Goal: Information Seeking & Learning: Learn about a topic

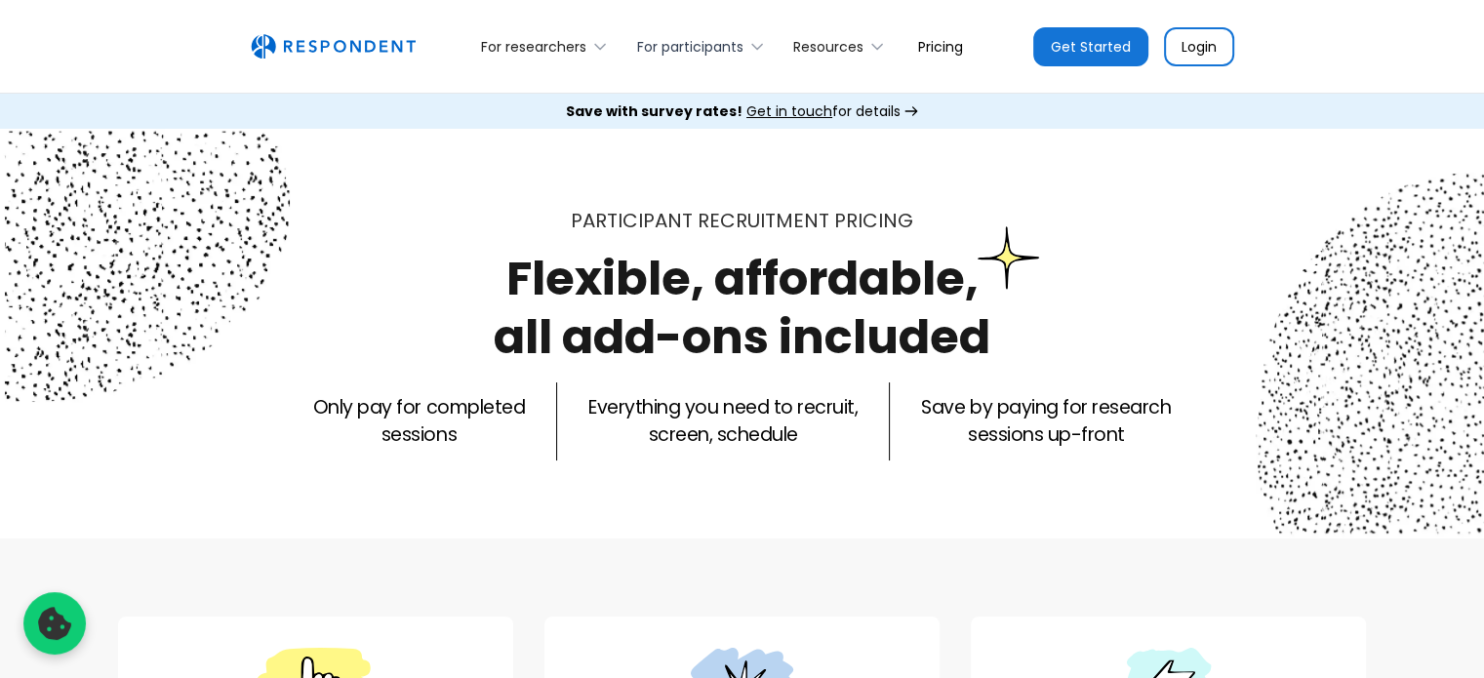
click at [683, 45] on div "For participants" at bounding box center [690, 47] width 106 height 20
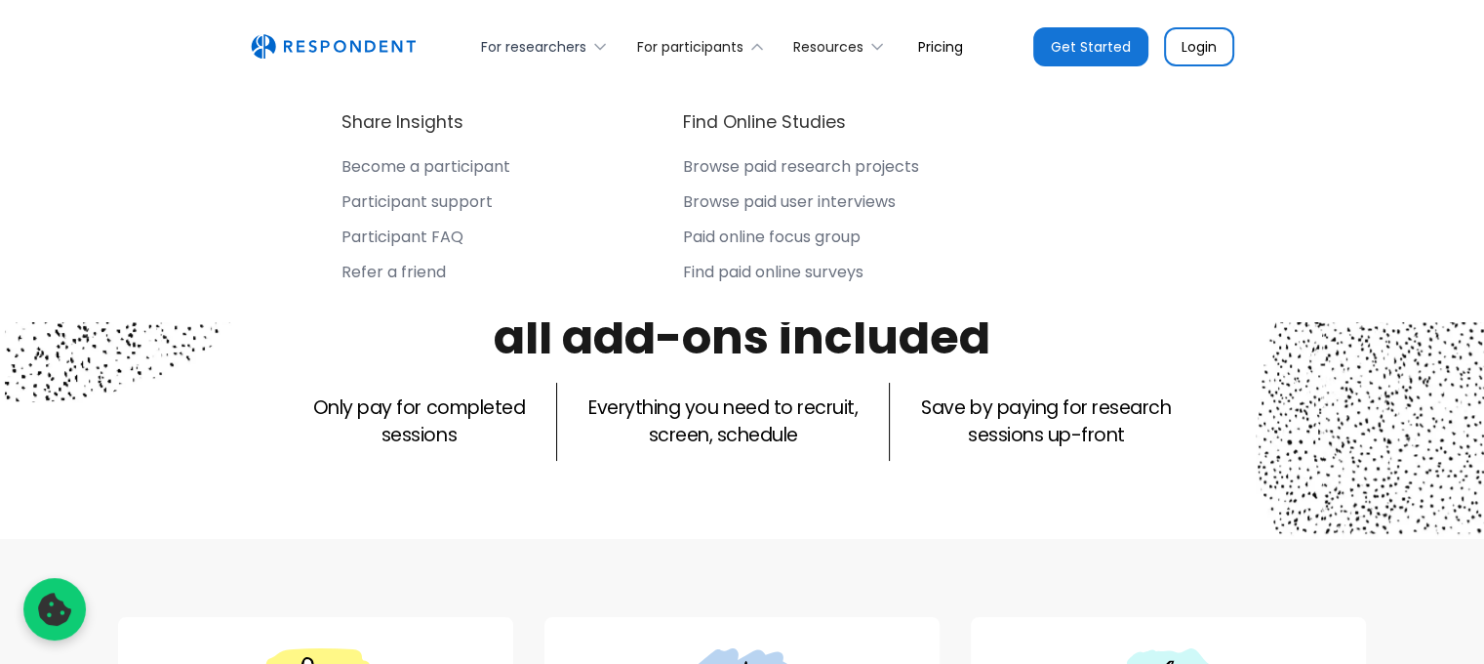
click at [543, 38] on div "For researchers" at bounding box center [533, 47] width 105 height 20
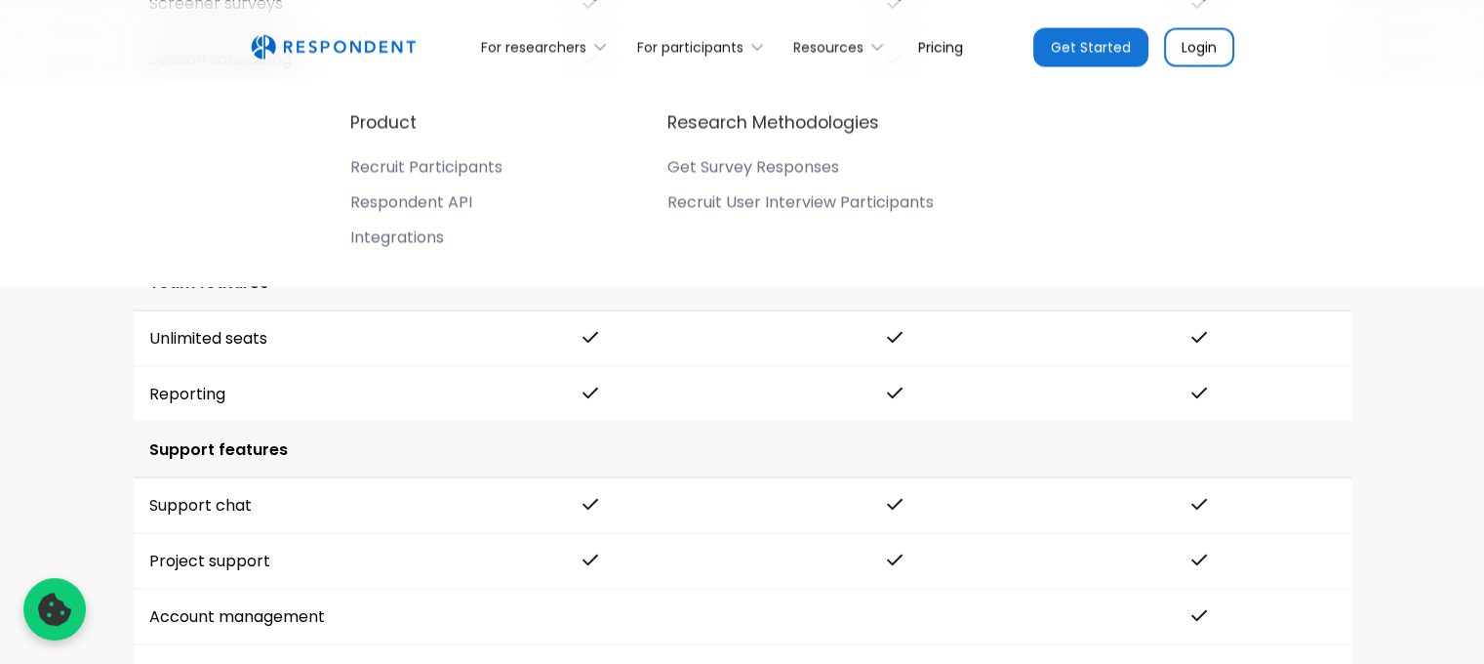
scroll to position [3513, 0]
click at [1352, 349] on div "Methodology discounts Unmoderated sessions 38% discount 38% discount Further di…" at bounding box center [742, 324] width 1249 height 1692
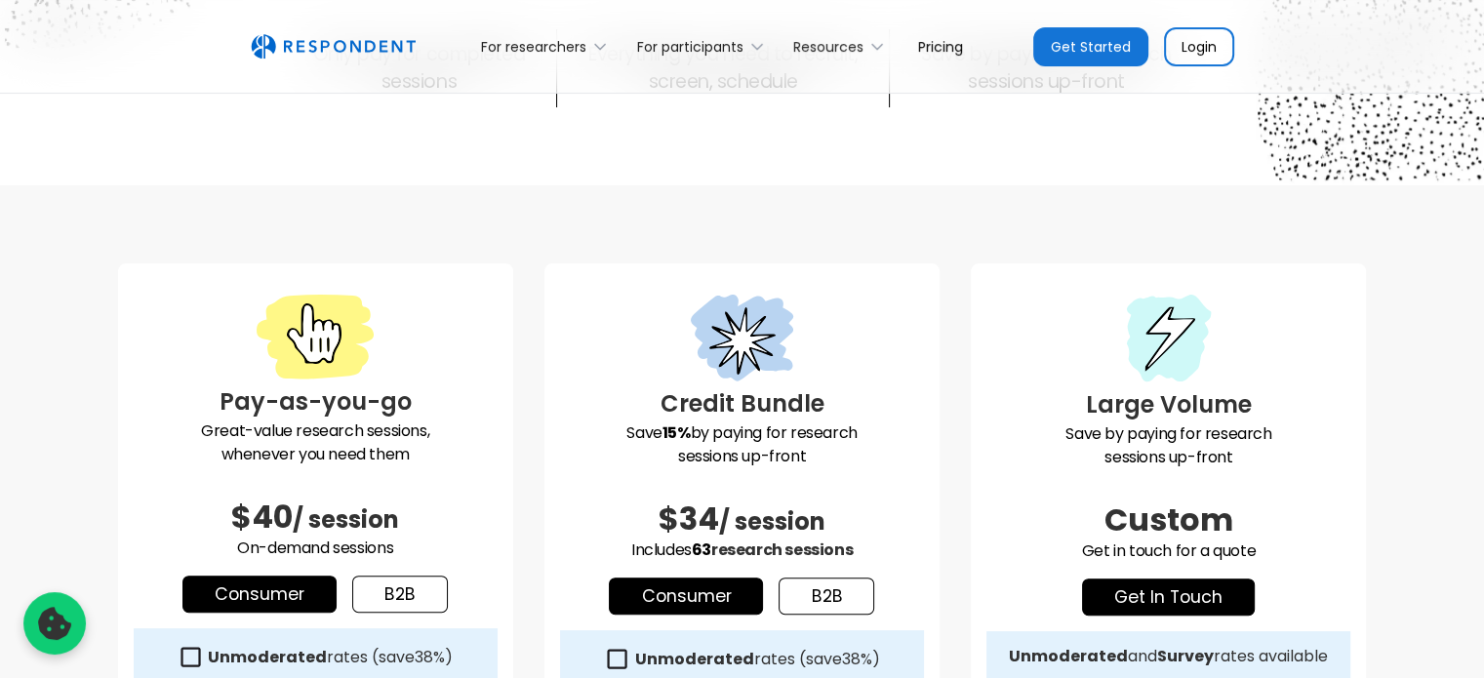
scroll to position [586, 0]
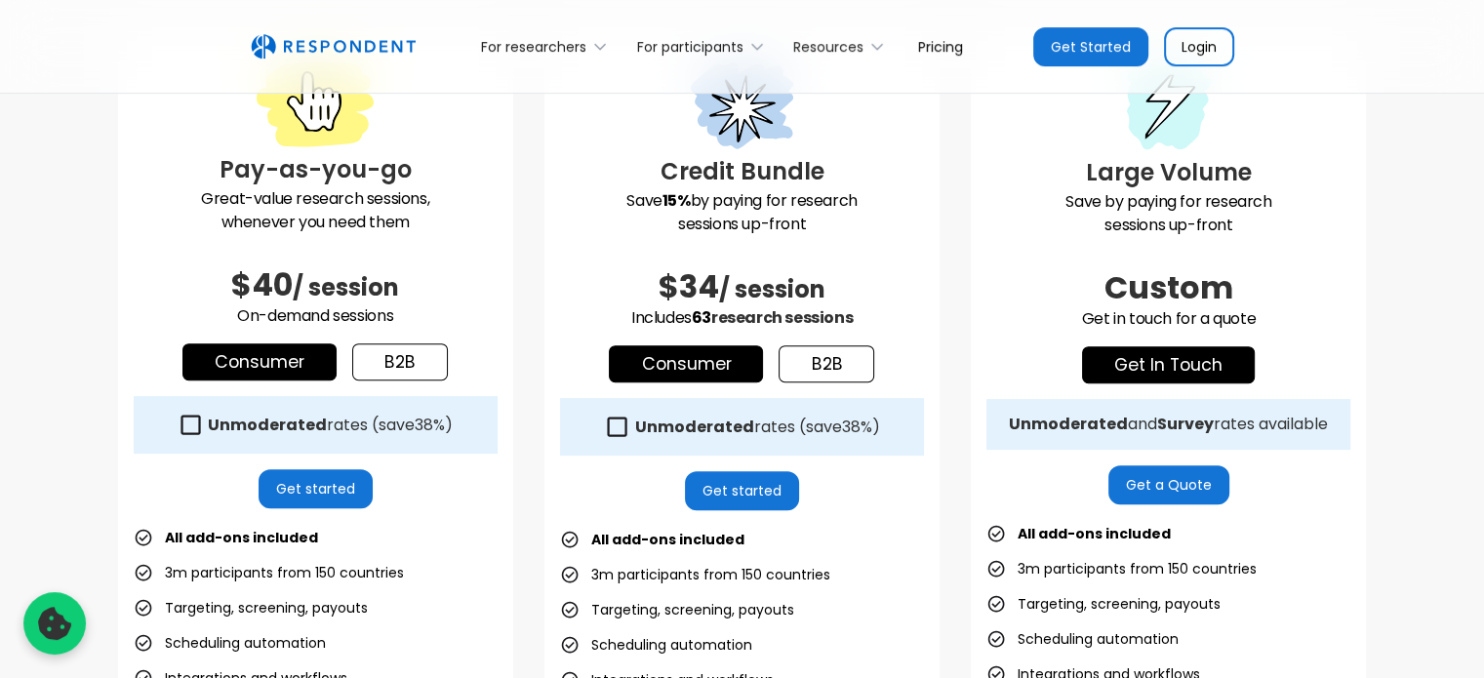
click at [843, 362] on link "b2b" at bounding box center [827, 363] width 96 height 37
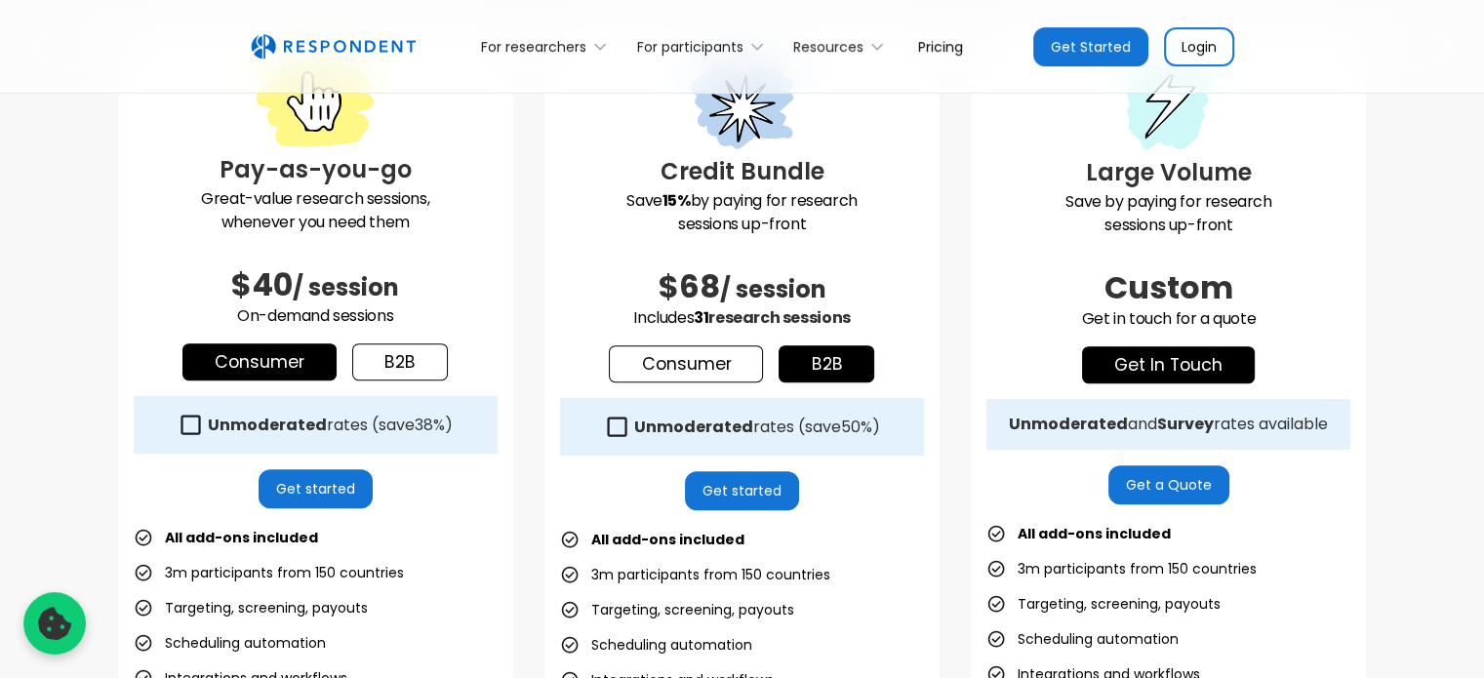
click at [695, 374] on link "Consumer" at bounding box center [686, 363] width 154 height 37
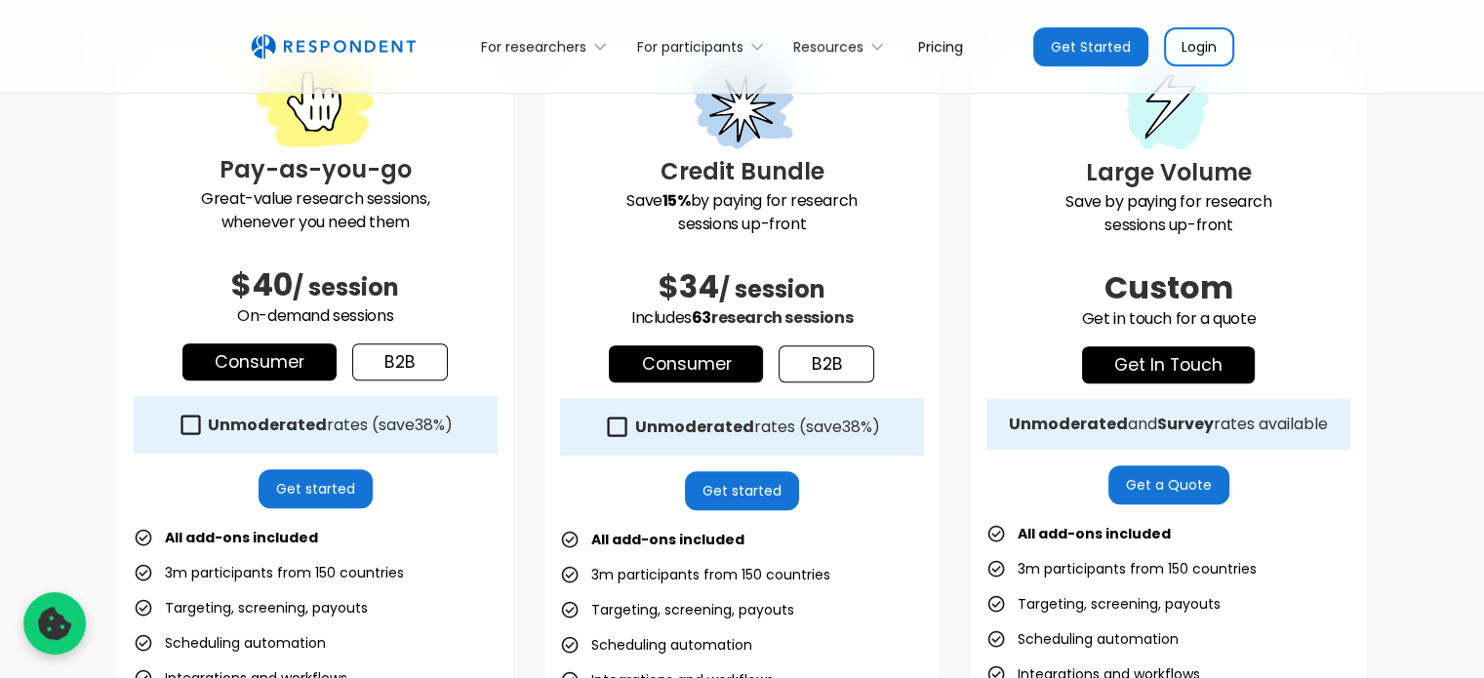
click at [870, 359] on link "b2b" at bounding box center [827, 363] width 96 height 37
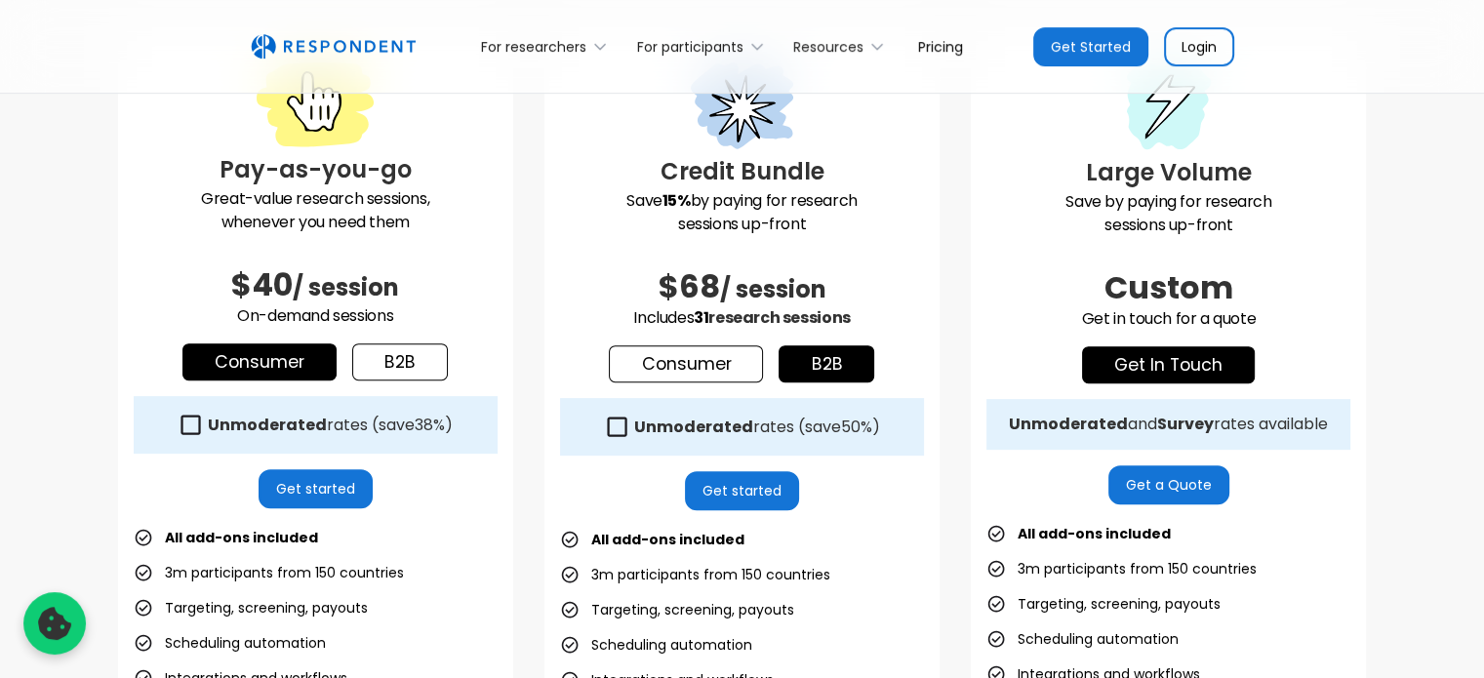
click at [701, 374] on link "Consumer" at bounding box center [686, 363] width 154 height 37
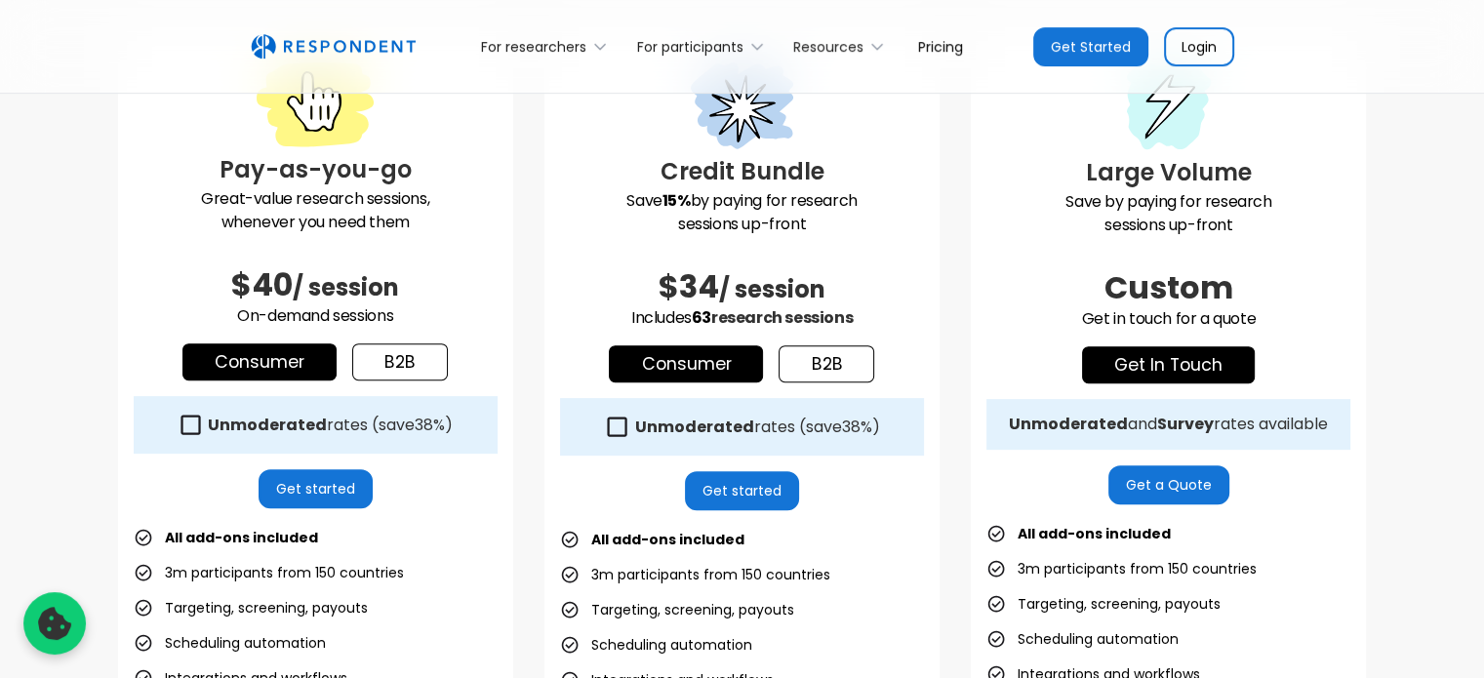
click at [851, 364] on link "b2b" at bounding box center [827, 363] width 96 height 37
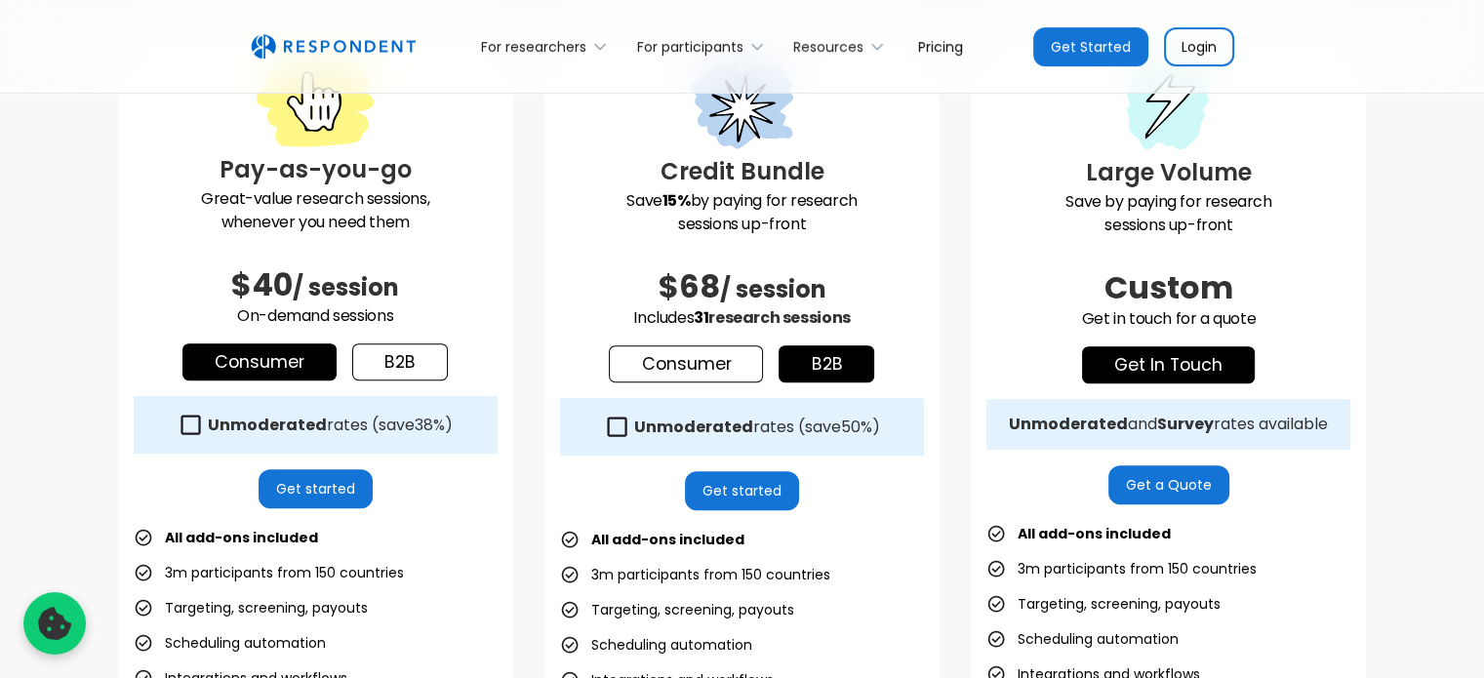
click at [726, 375] on link "Consumer" at bounding box center [686, 363] width 154 height 37
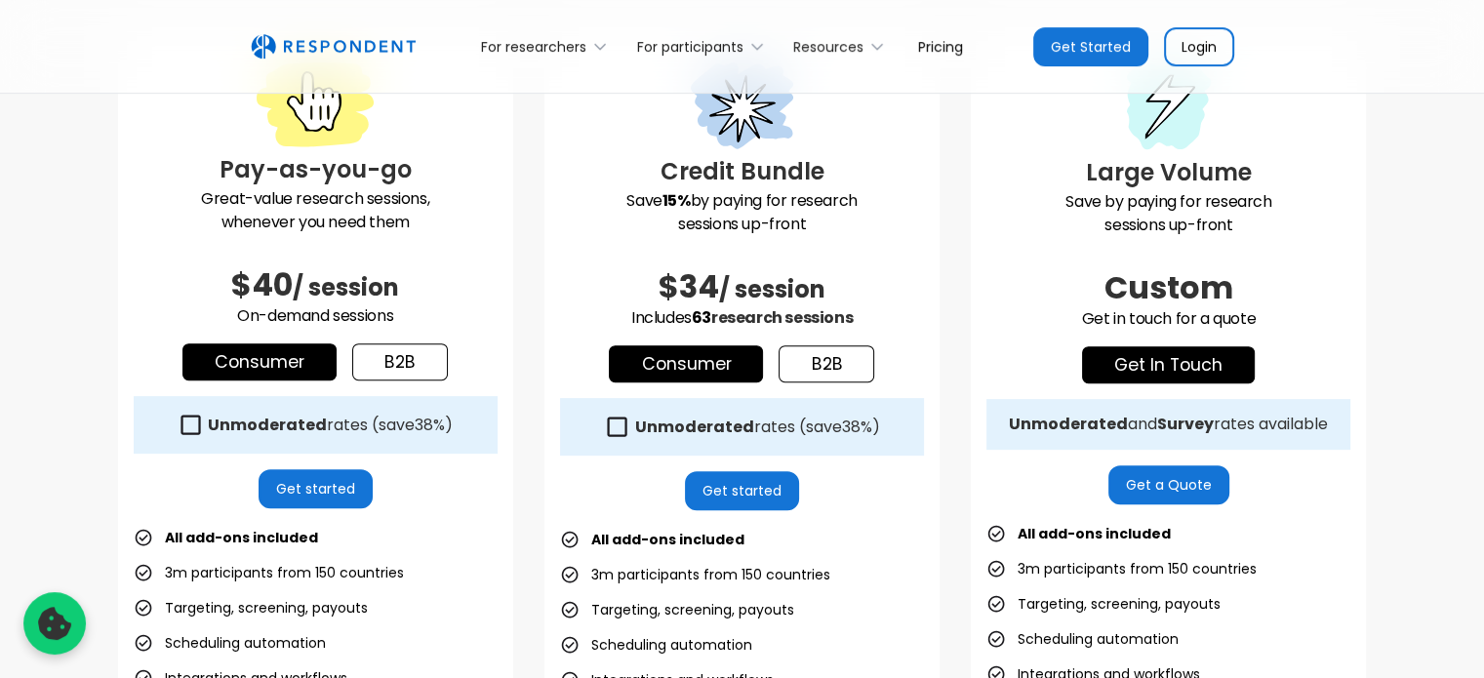
click at [825, 369] on link "b2b" at bounding box center [827, 363] width 96 height 37
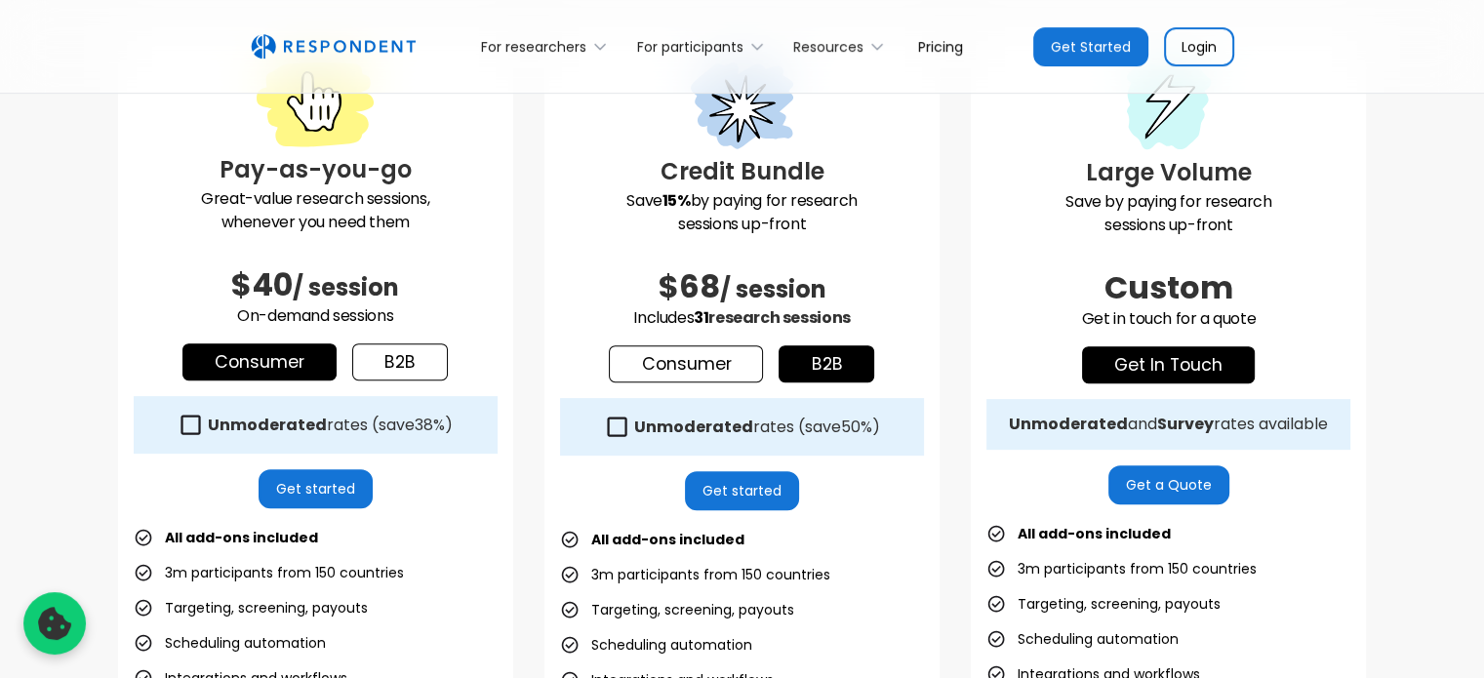
click at [700, 352] on link "Consumer" at bounding box center [686, 363] width 154 height 37
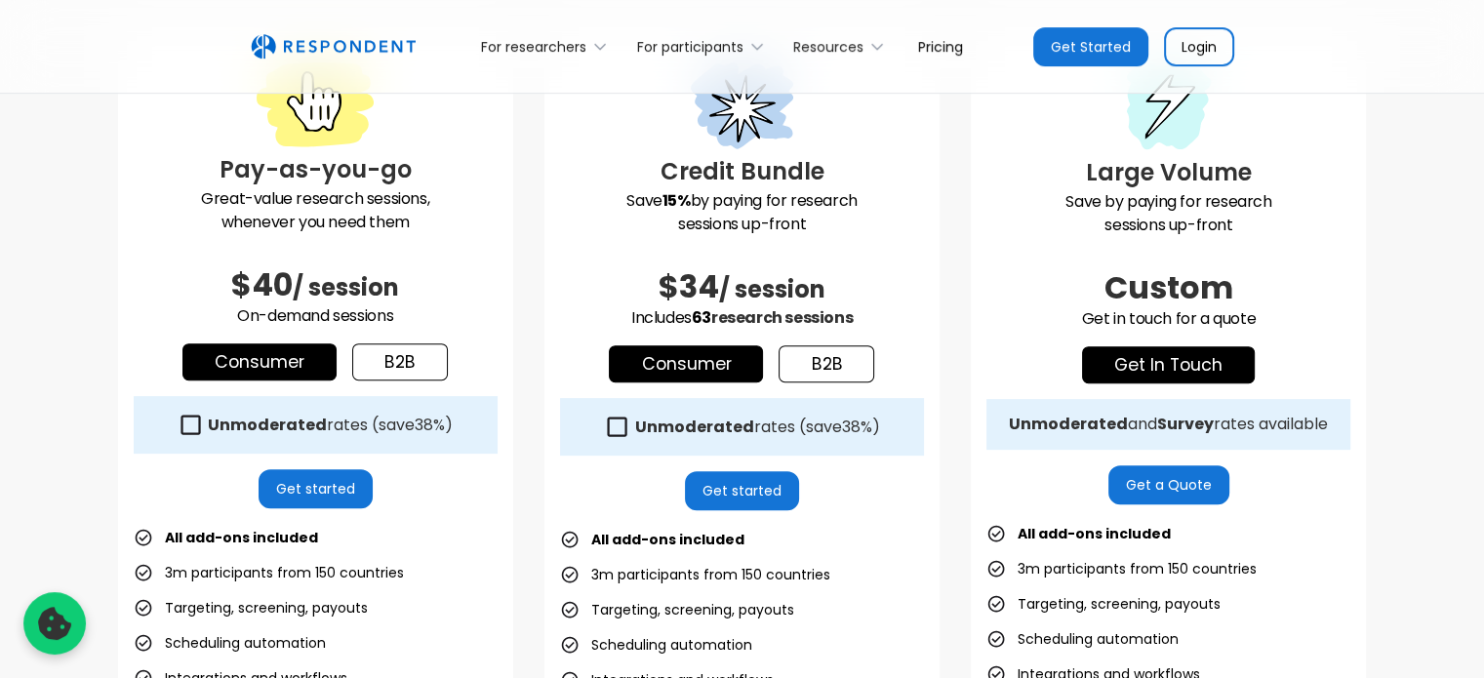
click at [834, 361] on link "b2b" at bounding box center [827, 363] width 96 height 37
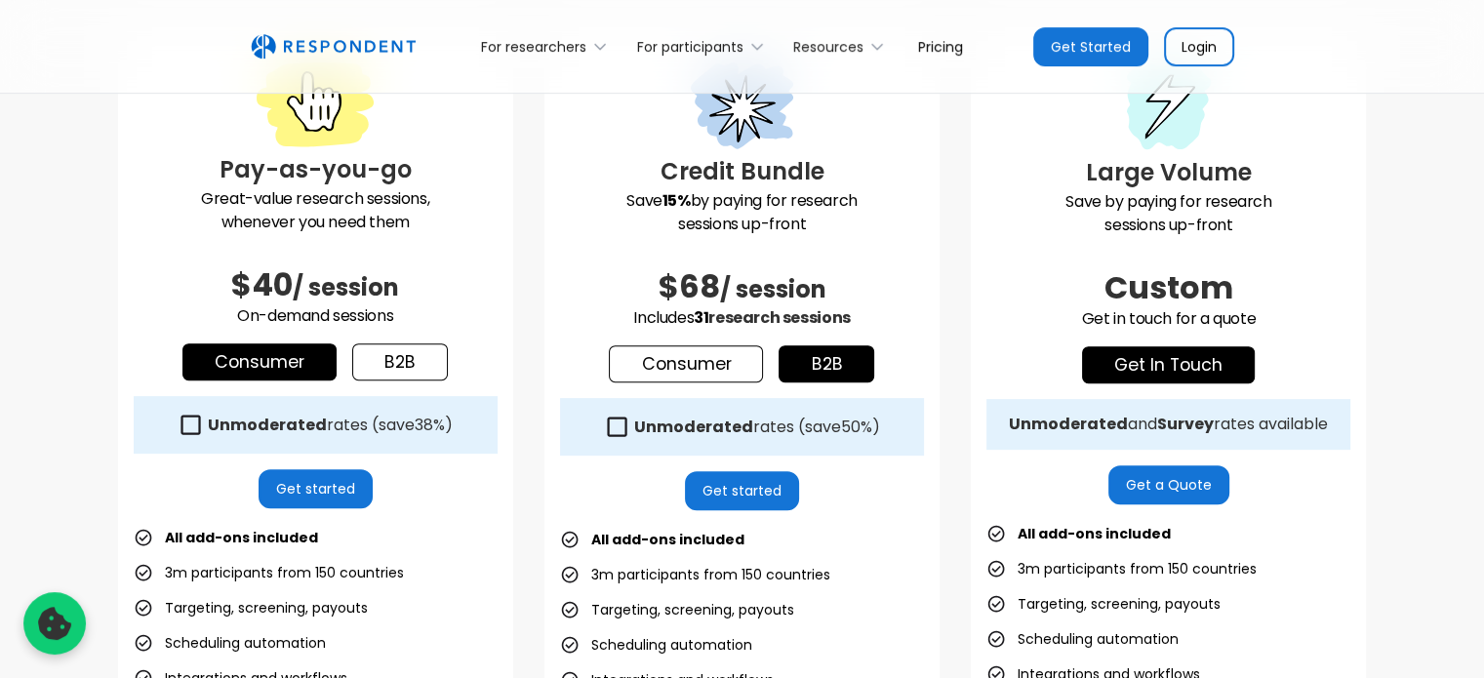
click at [397, 352] on link "b2b" at bounding box center [400, 362] width 96 height 37
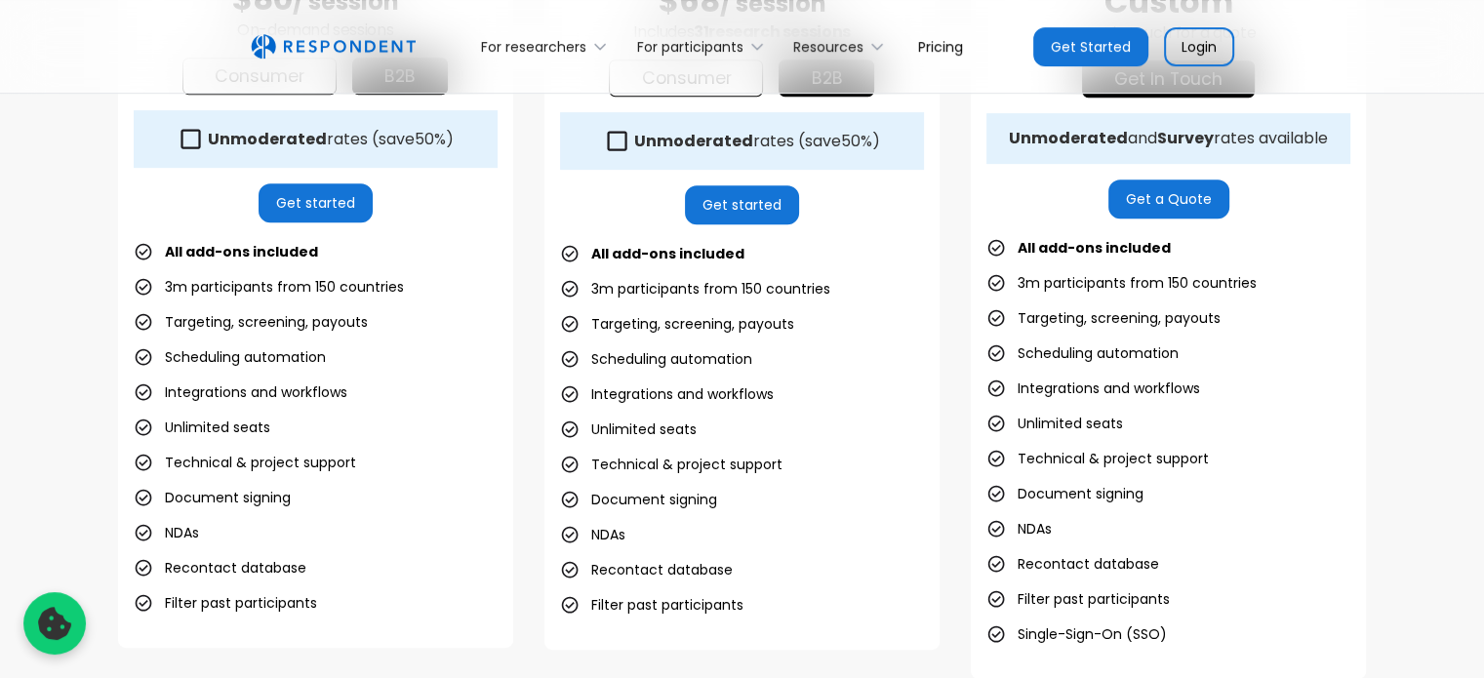
scroll to position [878, 0]
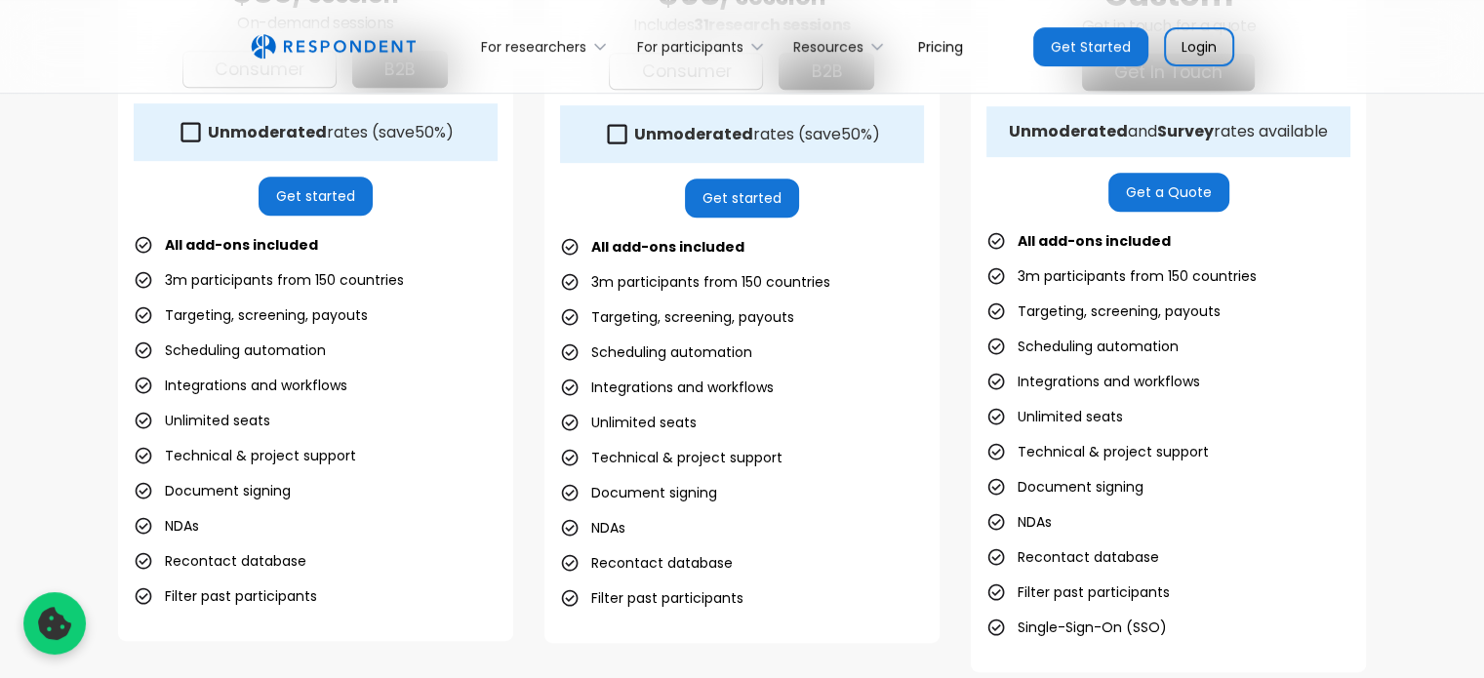
click at [235, 283] on li "3m participants from 150 countries" at bounding box center [269, 279] width 270 height 27
click at [235, 280] on li "3m participants from 150 countries" at bounding box center [269, 279] width 270 height 27
click at [237, 280] on li "3m participants from 150 countries" at bounding box center [269, 279] width 270 height 27
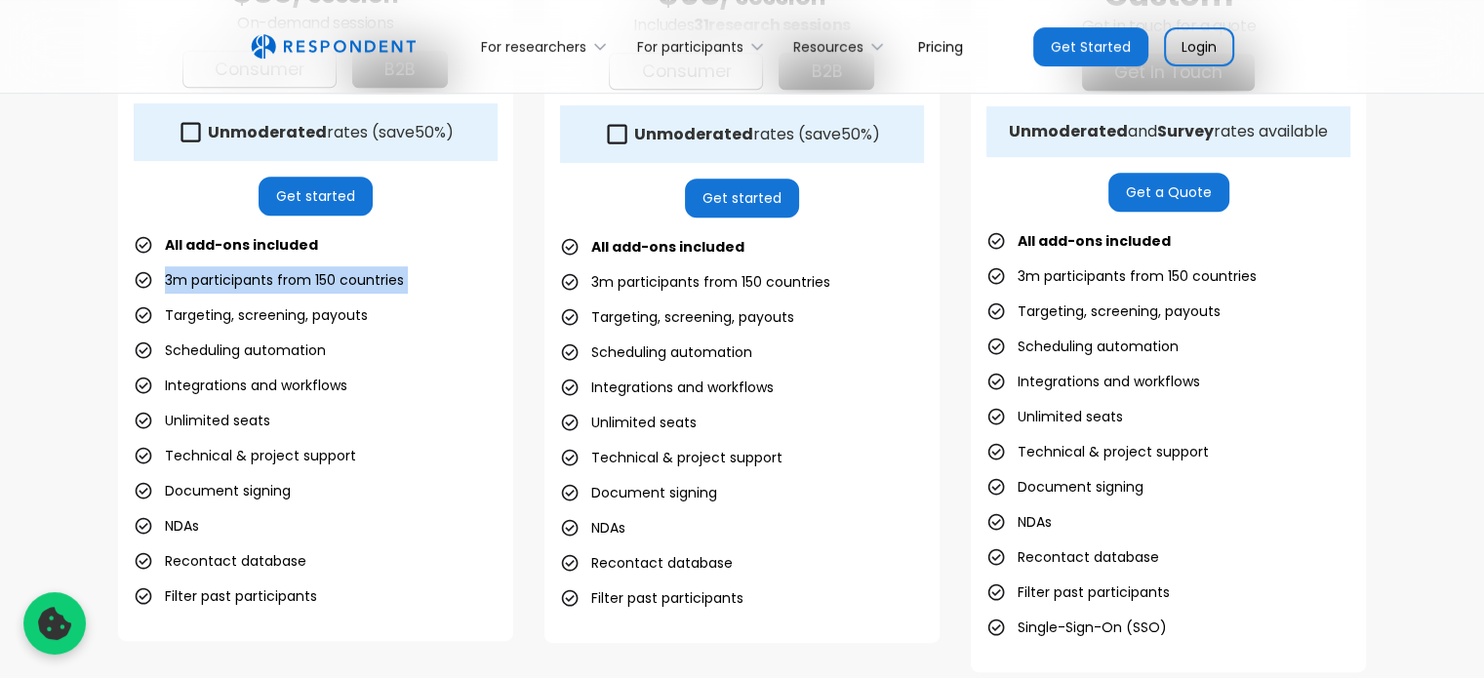
click at [454, 285] on ul "All add-ons included 3m participants from 150 countries Targeting, screening, p…" at bounding box center [316, 420] width 364 height 379
click at [683, 283] on li "3m participants from 150 countries" at bounding box center [695, 281] width 270 height 27
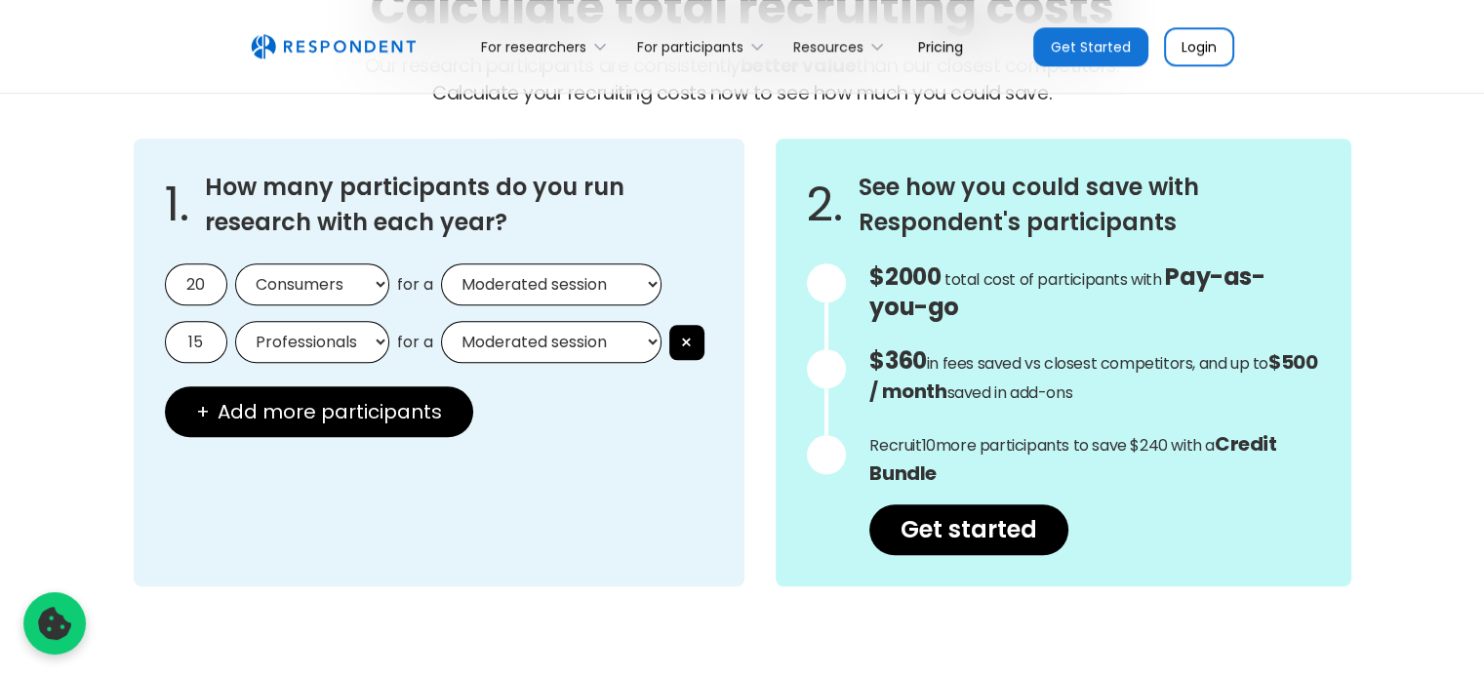
scroll to position [1757, 0]
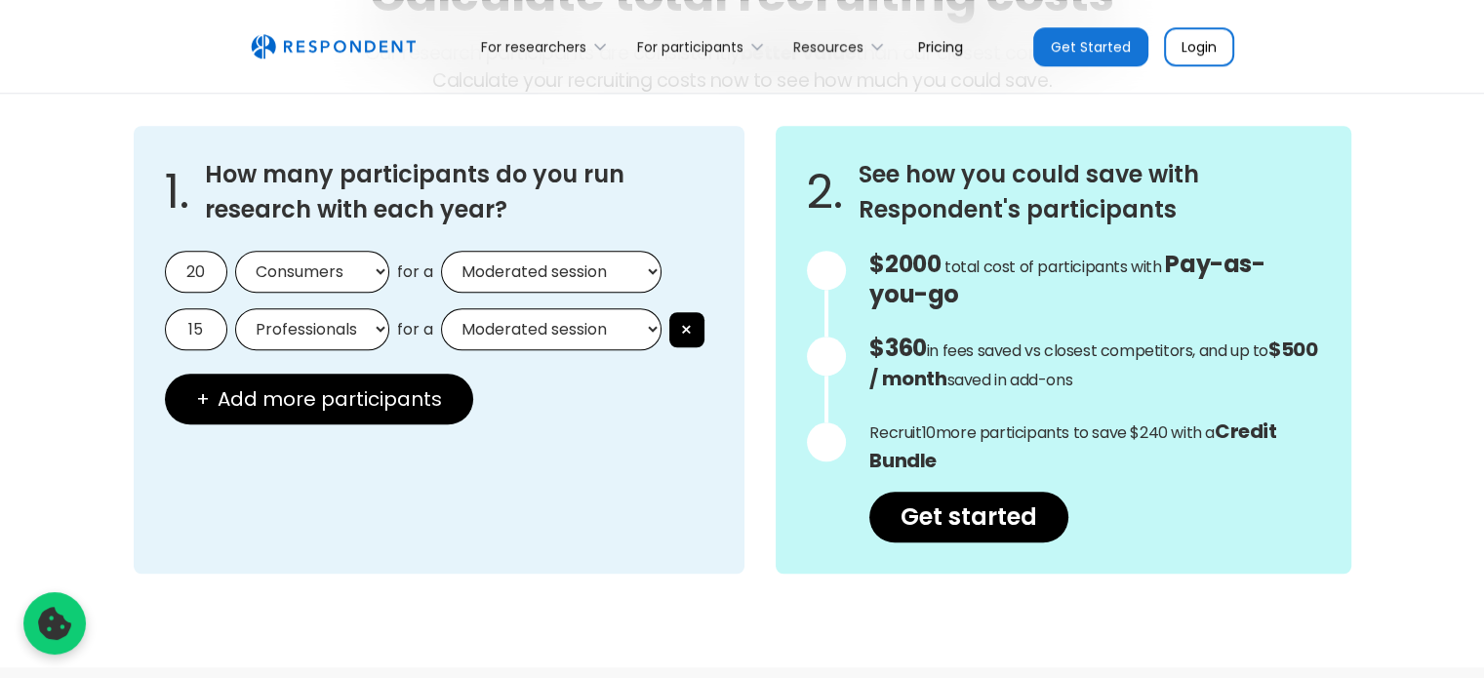
click at [289, 276] on select "Consumers Professionals" at bounding box center [312, 272] width 154 height 42
select select "professionals"
click at [235, 251] on select "Consumers Professionals" at bounding box center [312, 272] width 154 height 42
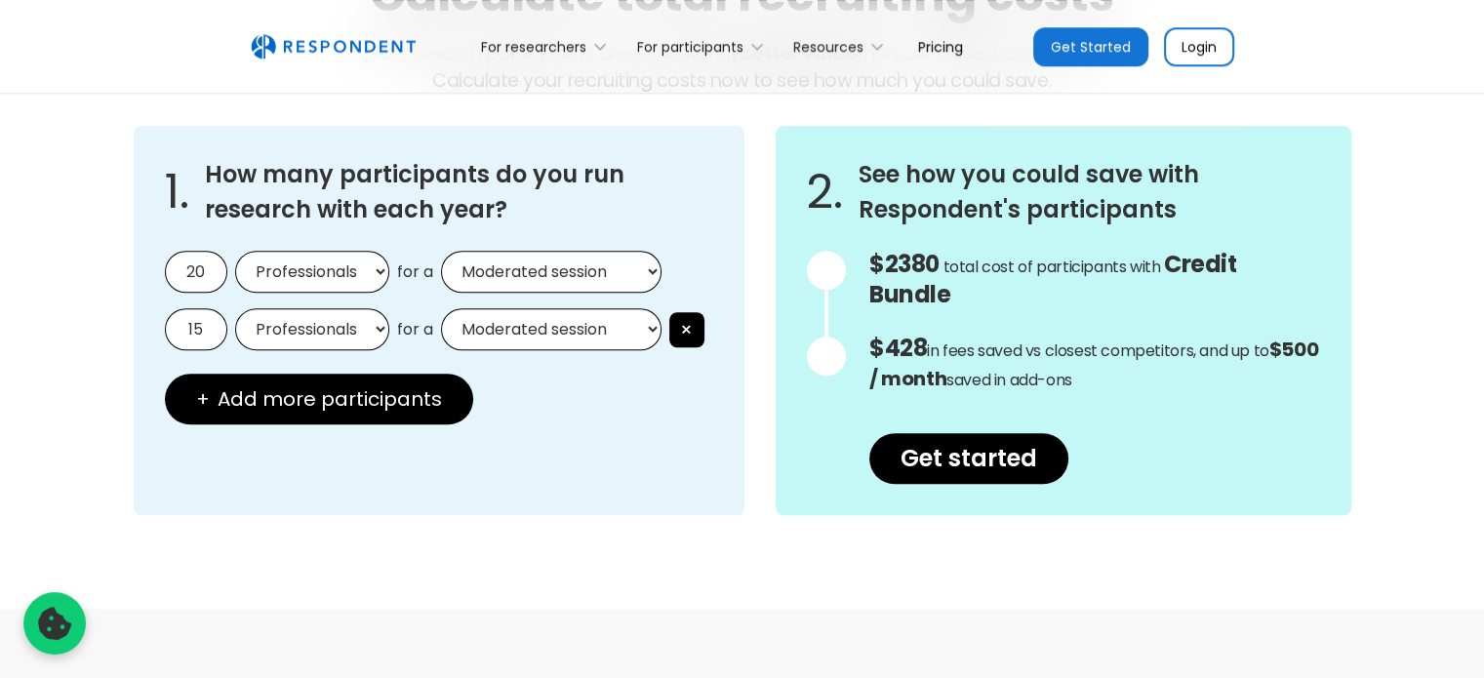
click at [550, 271] on select "Moderated session Unmoderated session" at bounding box center [551, 272] width 221 height 42
click at [187, 276] on input "20" at bounding box center [196, 272] width 62 height 42
click at [543, 275] on select "Moderated session Unmoderated session" at bounding box center [551, 272] width 221 height 42
click at [594, 417] on div "1. How many participants do you run research with each year? 20 Consumers Profe…" at bounding box center [439, 320] width 611 height 389
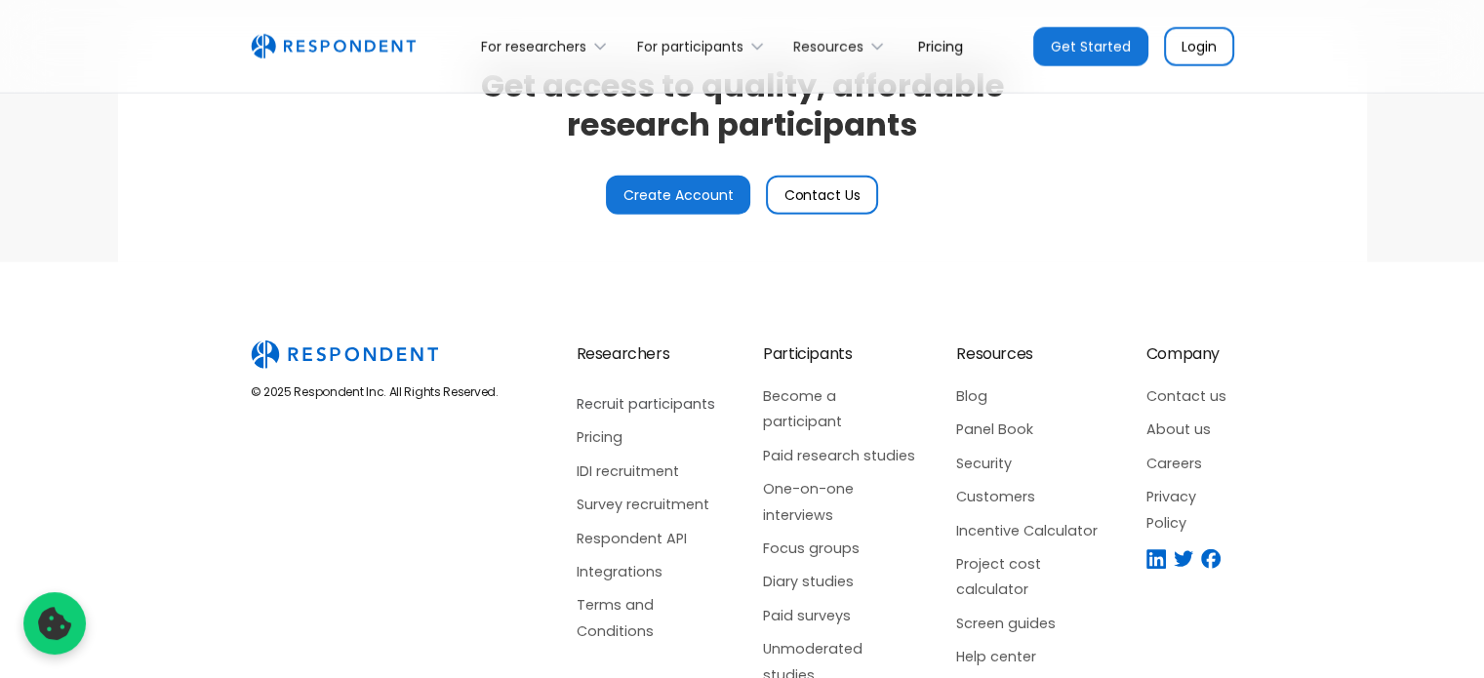
scroll to position [4587, 0]
